Goal: Communication & Community: Answer question/provide support

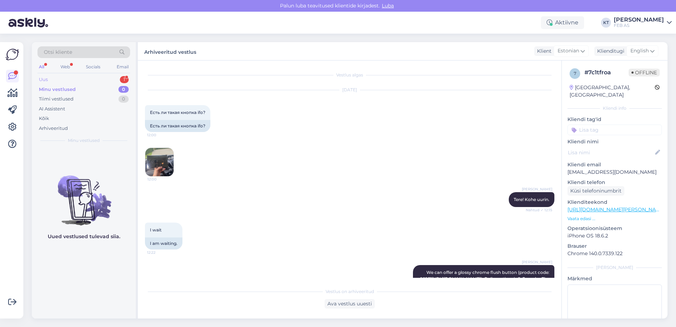
scroll to position [47, 0]
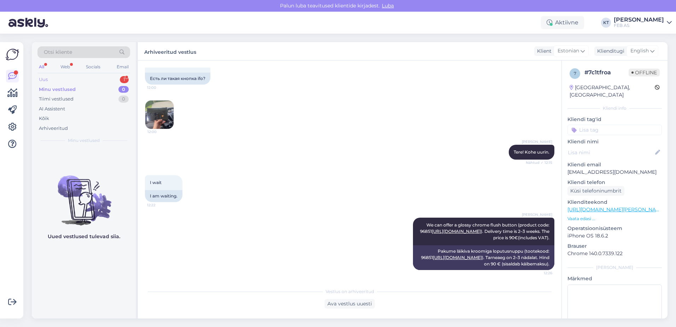
click at [76, 77] on div "Uus 1" at bounding box center [83, 80] width 93 height 10
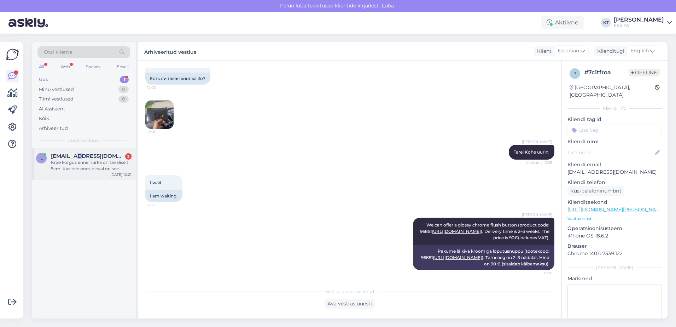
click at [73, 148] on div "L [EMAIL_ADDRESS][DOMAIN_NAME] 2 Krae kõrgus enne nurka on tavaliselt 5cm. Kas …" at bounding box center [84, 164] width 104 height 32
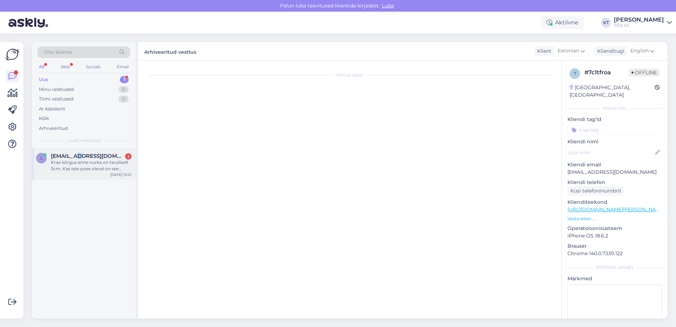
scroll to position [0, 0]
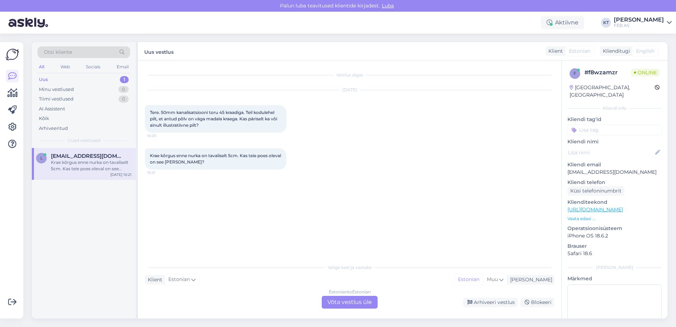
click at [339, 296] on div "Estonian to Estonian Võta vestlus üle" at bounding box center [350, 302] width 56 height 13
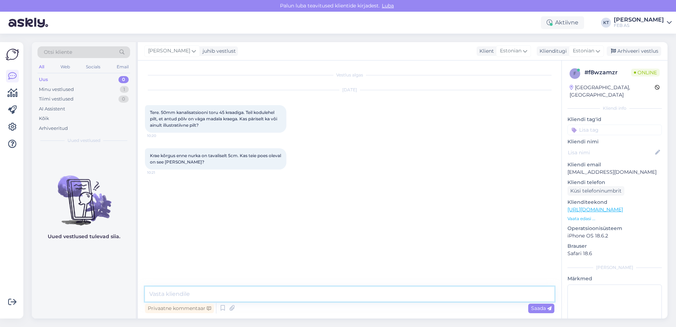
click at [311, 289] on textarea at bounding box center [349, 293] width 409 height 15
type textarea "Tere! Kohe uurin järgi."
click at [586, 215] on p "Vaata edasi ..." at bounding box center [614, 218] width 94 height 6
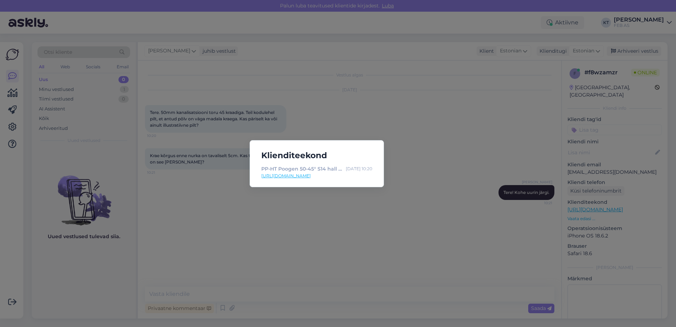
click at [339, 176] on link "[URL][DOMAIN_NAME]" at bounding box center [316, 176] width 111 height 6
click at [237, 127] on div "Klienditeekond PP-HT Poogen 50-45° S14 hall Pipelife [DATE] 10:20 [URL][DOMAIN_…" at bounding box center [338, 163] width 676 height 327
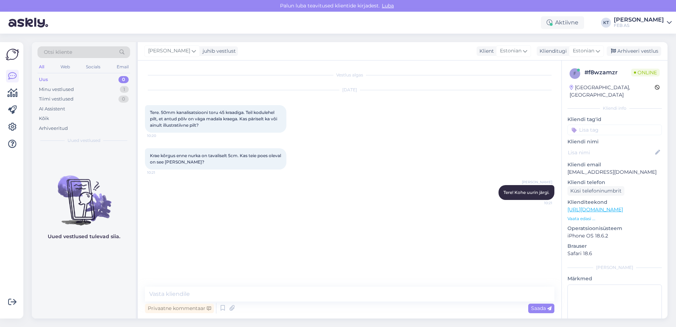
click at [583, 215] on p "Vaata edasi ..." at bounding box center [614, 218] width 94 height 6
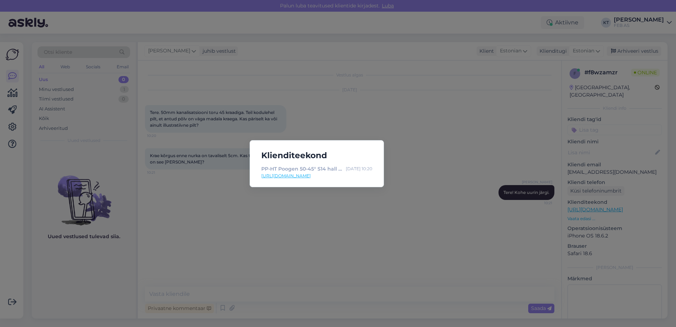
click at [377, 217] on div "Klienditeekond PP-HT Poogen 50-45° S14 hall Pipelife [DATE] 10:20 [URL][DOMAIN_…" at bounding box center [338, 163] width 676 height 327
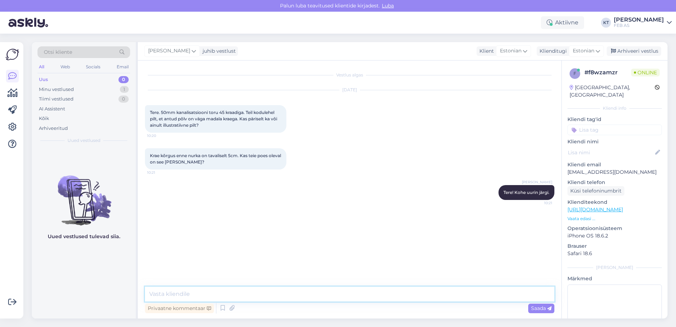
click at [267, 292] on textarea at bounding box center [349, 293] width 409 height 15
drag, startPoint x: 148, startPoint y: 156, endPoint x: 239, endPoint y: 158, distance: 90.9
click at [239, 158] on div "Krae kõrgus enne nurka on tavaliselt 5cm. Kas teie poes oleval on see [PERSON_N…" at bounding box center [215, 158] width 141 height 21
copy span "Krae kõrgus enne nurka on tavaliselt 5cm."
click at [422, 136] on div "[DATE] Tere. 50mm kanalisatsiooni toru 45 kraadiga. Teil kodulehel pilt, et ant…" at bounding box center [349, 111] width 409 height 58
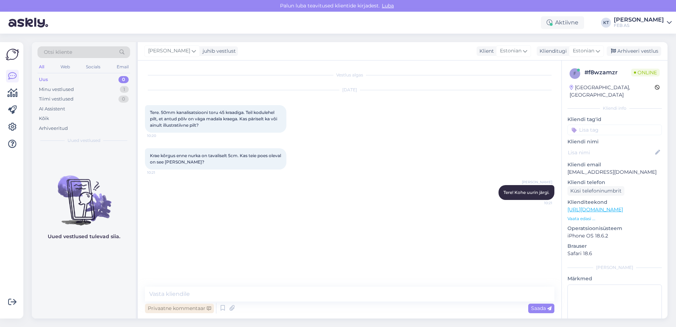
click at [183, 304] on div "Privaatne kommentaar" at bounding box center [179, 308] width 69 height 10
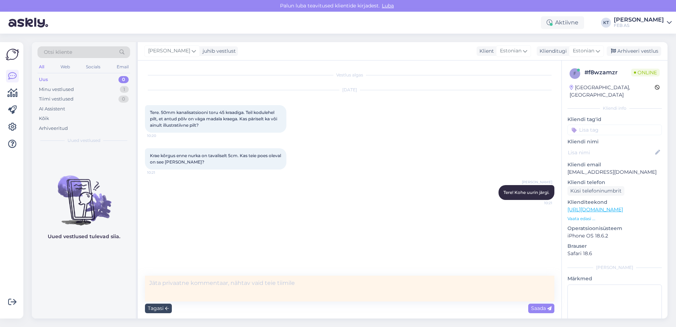
click at [151, 304] on div "Tagasi" at bounding box center [158, 308] width 27 height 10
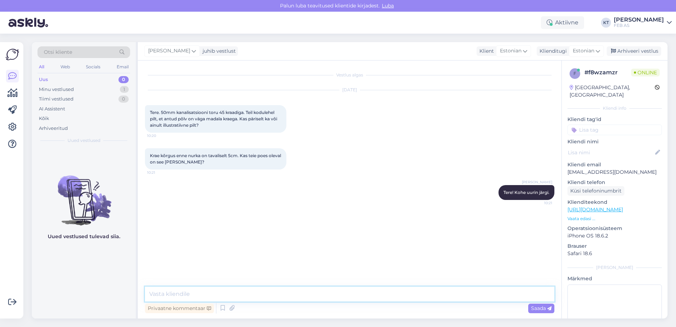
click at [199, 293] on textarea at bounding box center [349, 293] width 409 height 15
type textarea "[PERSON_NAME]"
click at [573, 215] on p "Vaata edasi ..." at bounding box center [614, 218] width 94 height 6
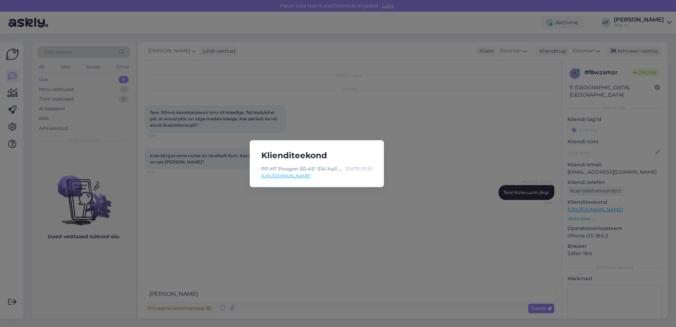
click at [395, 202] on div "Klienditeekond PP-HT Poogen 50-45° S14 hall Pipelife [DATE] 10:20 [URL][DOMAIN_…" at bounding box center [338, 163] width 676 height 327
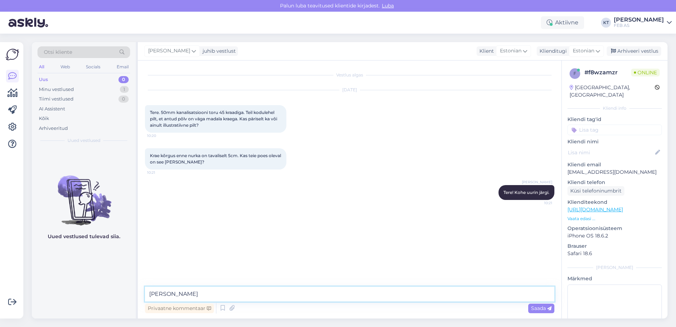
drag, startPoint x: 226, startPoint y: 290, endPoint x: 107, endPoint y: 280, distance: 118.5
click at [107, 280] on div "Otsi kliente All Web Socials Email Uus 0 Minu vestlused 1 Tiimi vestlused 0 AI …" at bounding box center [350, 180] width 636 height 276
click at [281, 293] on textarea at bounding box center [349, 293] width 409 height 15
paste textarea "[URL][DOMAIN_NAME]"
drag, startPoint x: 443, startPoint y: 293, endPoint x: 316, endPoint y: 292, distance: 127.6
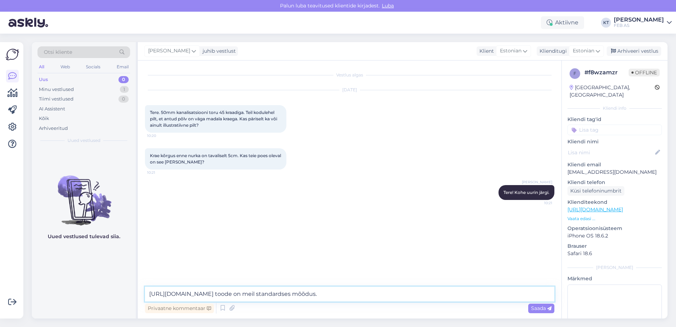
click at [317, 294] on textarea "[URL][DOMAIN_NAME] toode on meil standardses mõõdus." at bounding box center [349, 293] width 409 height 15
click at [394, 292] on textarea "[URL][DOMAIN_NAME] toode on meil standardses mõõdus." at bounding box center [349, 293] width 409 height 15
click at [408, 291] on textarea "[URL][DOMAIN_NAME] toode on meil standardmõõdus." at bounding box center [349, 293] width 409 height 15
click at [425, 296] on textarea "[URL][DOMAIN_NAME] toode on meil standardmõõdus." at bounding box center [349, 293] width 409 height 15
click at [420, 294] on textarea "[URL][DOMAIN_NAME] toode on meil standardmõõdus." at bounding box center [349, 293] width 409 height 15
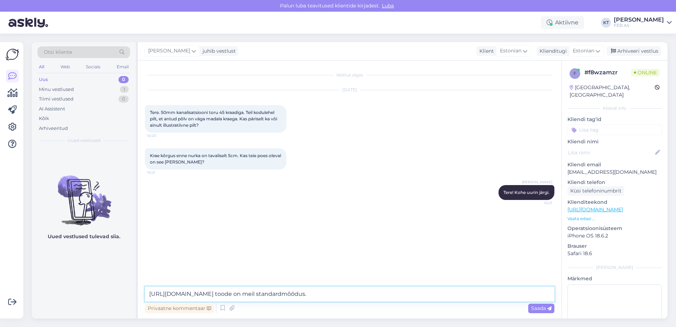
click at [437, 293] on textarea "[URL][DOMAIN_NAME] toode on meil standardmõõdus." at bounding box center [349, 293] width 409 height 15
click at [436, 294] on textarea "[URL][DOMAIN_NAME] toode on meil standardmõõdus." at bounding box center [349, 293] width 409 height 15
click at [429, 296] on textarea "[URL][DOMAIN_NAME] toode on meil standardmõõdus." at bounding box center [349, 293] width 409 height 15
click at [148, 293] on textarea "[URL][DOMAIN_NAME] toode on meil standardmõõdus." at bounding box center [349, 293] width 409 height 15
drag, startPoint x: 387, startPoint y: 294, endPoint x: 371, endPoint y: 292, distance: 16.0
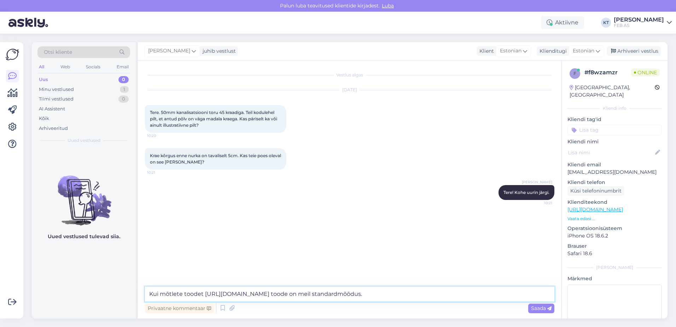
click at [371, 292] on textarea "Kui mõtlete toodet [URL][DOMAIN_NAME] toode on meil standardmõõdus." at bounding box center [349, 293] width 409 height 15
type textarea "Kui mõtlete toodet [URL][DOMAIN_NAME] siis see on meil standardmõõdus."
click at [479, 294] on textarea "Kui mõtlete toodet [URL][DOMAIN_NAME] siis see on meil standardmõõdus." at bounding box center [349, 293] width 409 height 15
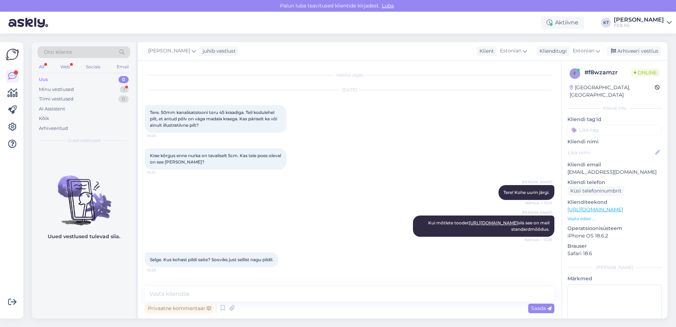
click at [249, 213] on div "[PERSON_NAME] mõtlete toodet [URL][DOMAIN_NAME] siis see on meil standardmõõdus…" at bounding box center [349, 226] width 409 height 37
click at [476, 222] on link "[URL][DOMAIN_NAME]" at bounding box center [493, 222] width 49 height 5
click at [181, 294] on textarea at bounding box center [349, 293] width 409 height 15
click at [272, 293] on textarea "Pilt on saadud tarnija Pipelife-i käest:" at bounding box center [349, 293] width 409 height 15
paste textarea "[URL][DOMAIN_NAME]"
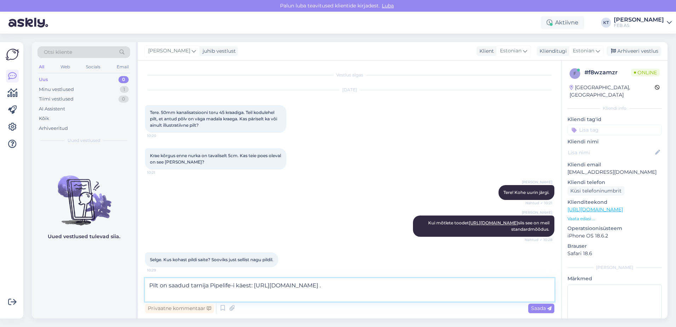
type textarea "Pilt on saadud tarnija Pipelife-i käest: [URL][DOMAIN_NAME] ."
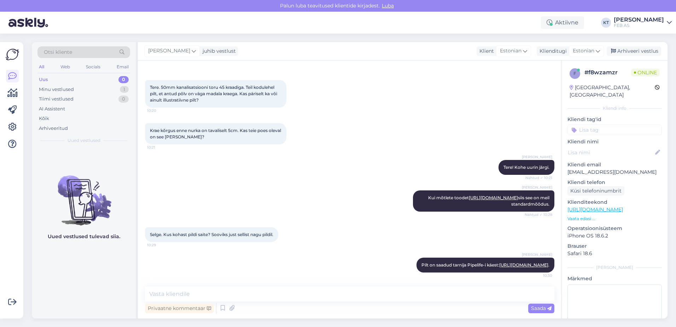
click at [335, 219] on div "Selge. Kus kohast pildi saite? Sooviks just sellist nagu pildil. 10:29" at bounding box center [349, 234] width 409 height 30
click at [585, 215] on p "Vaata edasi ..." at bounding box center [614, 218] width 94 height 6
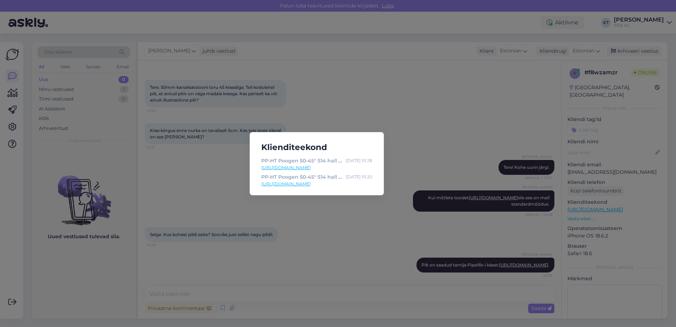
click at [332, 210] on div "Klienditeekond PP-HT Poogen 50-45° S14 hall [GEOGRAPHIC_DATA] [DATE] 10:28 [URL…" at bounding box center [338, 163] width 676 height 327
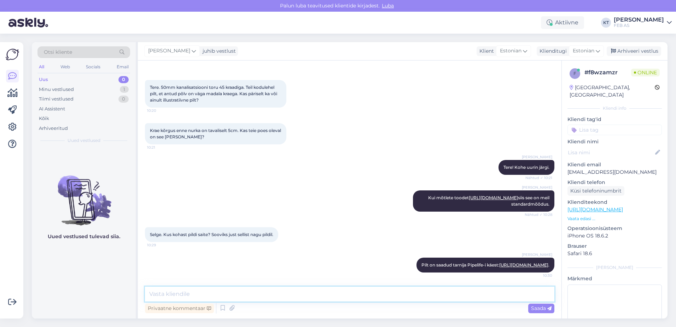
click at [308, 299] on textarea at bounding box center [349, 293] width 409 height 15
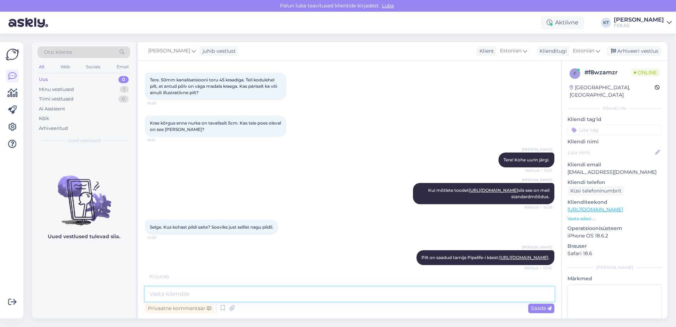
scroll to position [52, 0]
click at [317, 268] on div "[PERSON_NAME] on saadud tarnija Pipelife-i käest: [URL][DOMAIN_NAME] . Nähtud ✓…" at bounding box center [349, 257] width 409 height 30
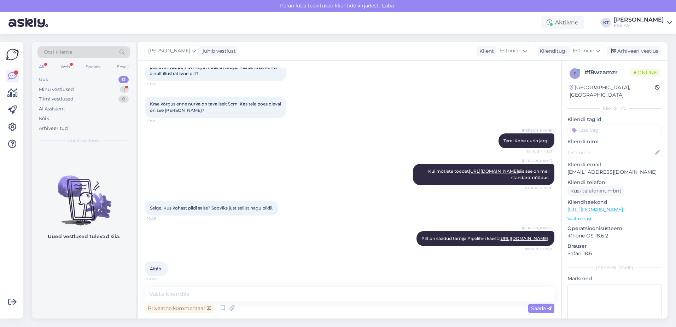
scroll to position [75, 0]
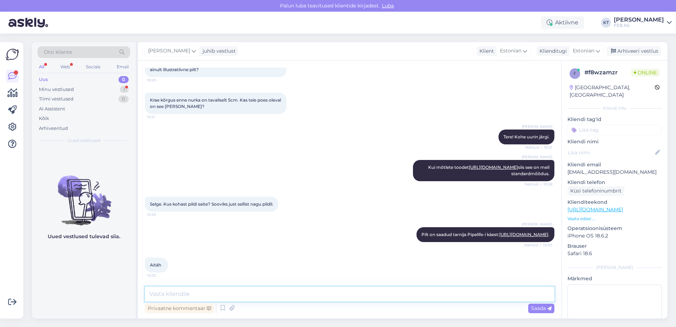
click at [294, 293] on textarea at bounding box center [349, 293] width 409 height 15
type textarea "K"
click at [224, 313] on icon at bounding box center [222, 308] width 8 height 11
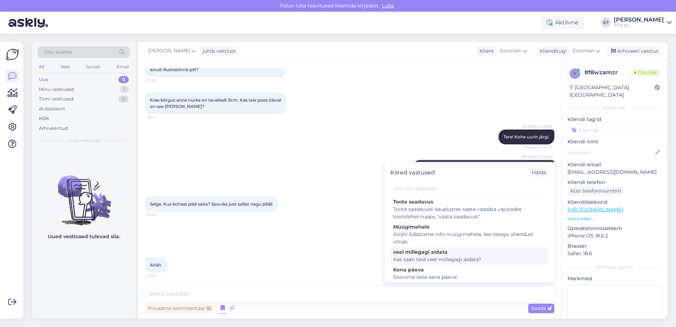
click at [410, 255] on div "veel millegagi aidata" at bounding box center [469, 251] width 153 height 7
type textarea "Kas saan teid veel millegagi aidata?"
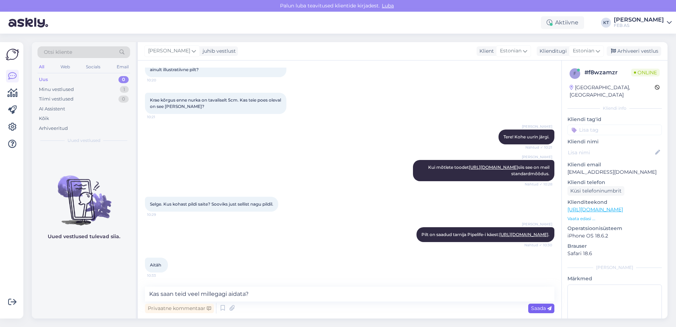
click at [532, 304] on div "Saada" at bounding box center [541, 308] width 26 height 10
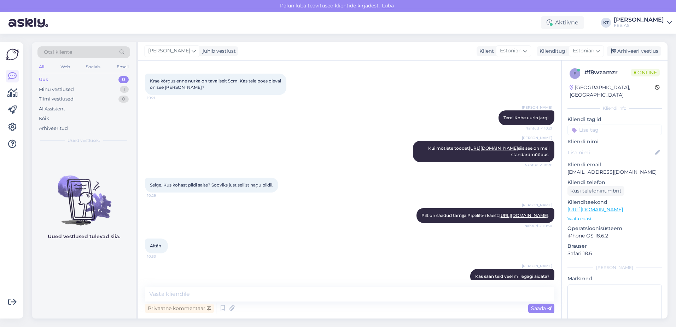
scroll to position [105, 0]
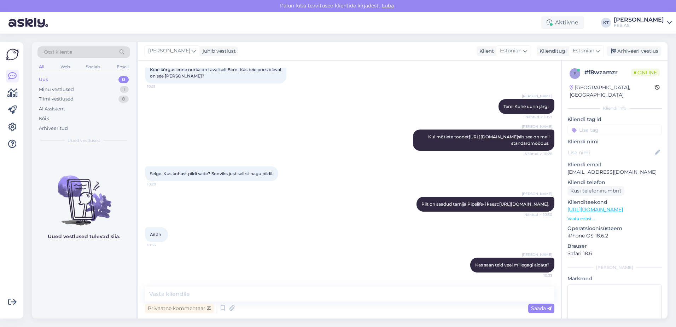
click at [303, 231] on div "Aitäh 10:33" at bounding box center [349, 234] width 409 height 30
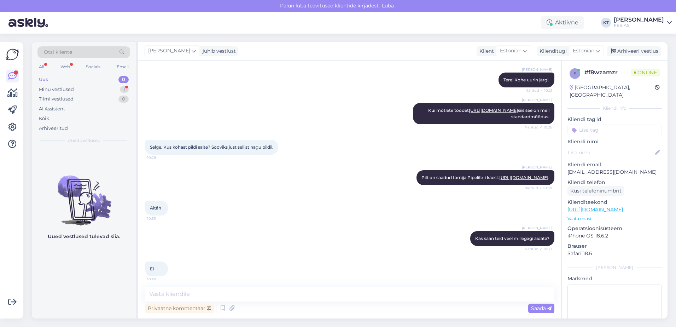
scroll to position [135, 0]
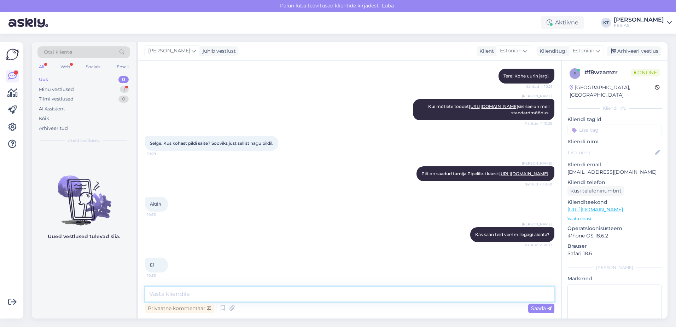
click at [279, 298] on textarea at bounding box center [349, 293] width 409 height 15
type textarea "Sellisel juhul soovin Teile kena päeva!"
drag, startPoint x: 279, startPoint y: 298, endPoint x: 48, endPoint y: 298, distance: 230.5
click at [48, 298] on div "Otsi kliente All Web Socials Email Uus 0 Minu vestlused 1 Tiimi vestlused 0 AI …" at bounding box center [350, 180] width 636 height 276
click at [220, 308] on icon at bounding box center [222, 308] width 8 height 11
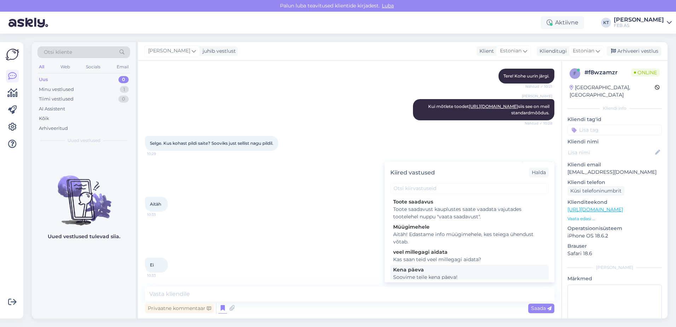
click at [410, 273] on div "Kena päeva" at bounding box center [469, 269] width 153 height 7
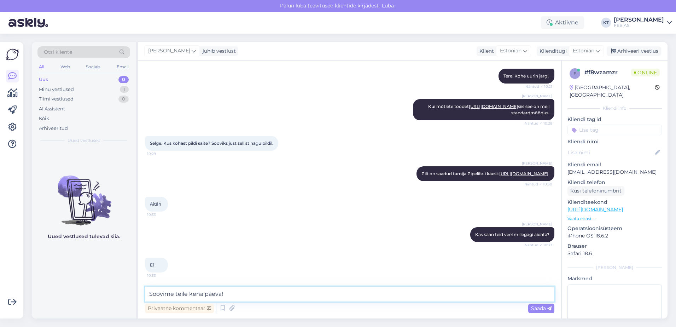
click at [153, 291] on textarea "Soovime teile kena päeva!" at bounding box center [349, 293] width 409 height 15
type textarea "Sellisel juhul soovime teile kena päeva!"
click at [533, 309] on span "Saada" at bounding box center [541, 308] width 21 height 6
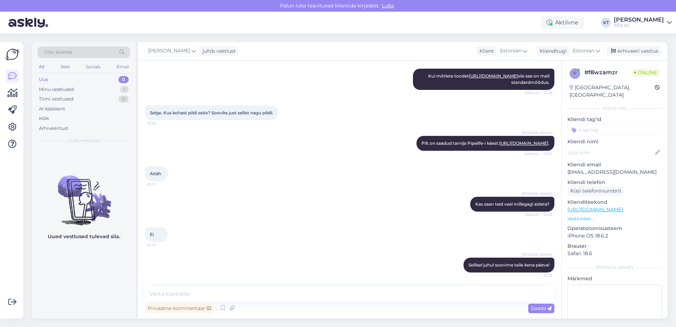
click at [347, 229] on div "[DEMOGRAPHIC_DATA]" at bounding box center [349, 234] width 409 height 30
click at [629, 49] on div "Arhiveeri vestlus" at bounding box center [634, 51] width 54 height 10
